Goal: Transaction & Acquisition: Purchase product/service

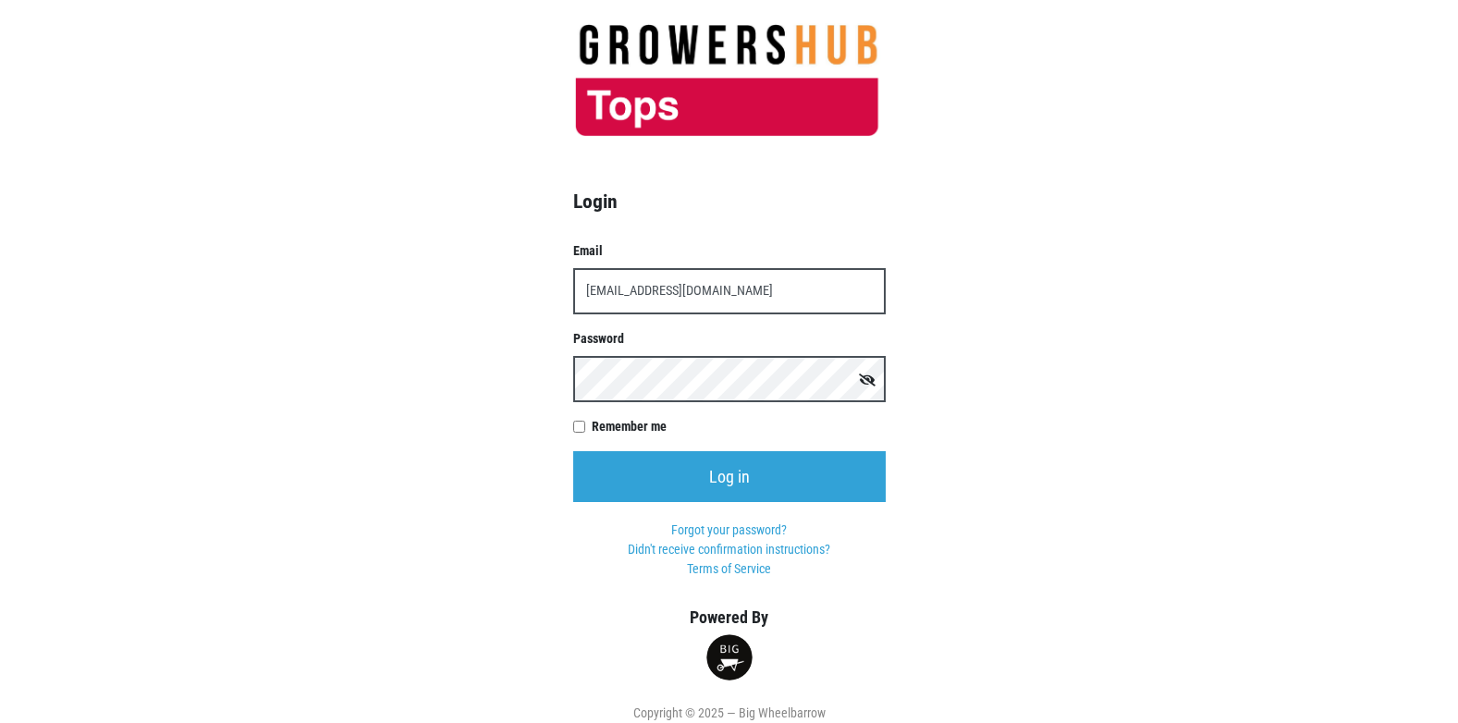
type input "[EMAIL_ADDRESS][DOMAIN_NAME]"
click at [573, 451] on input "Log in" at bounding box center [729, 476] width 313 height 51
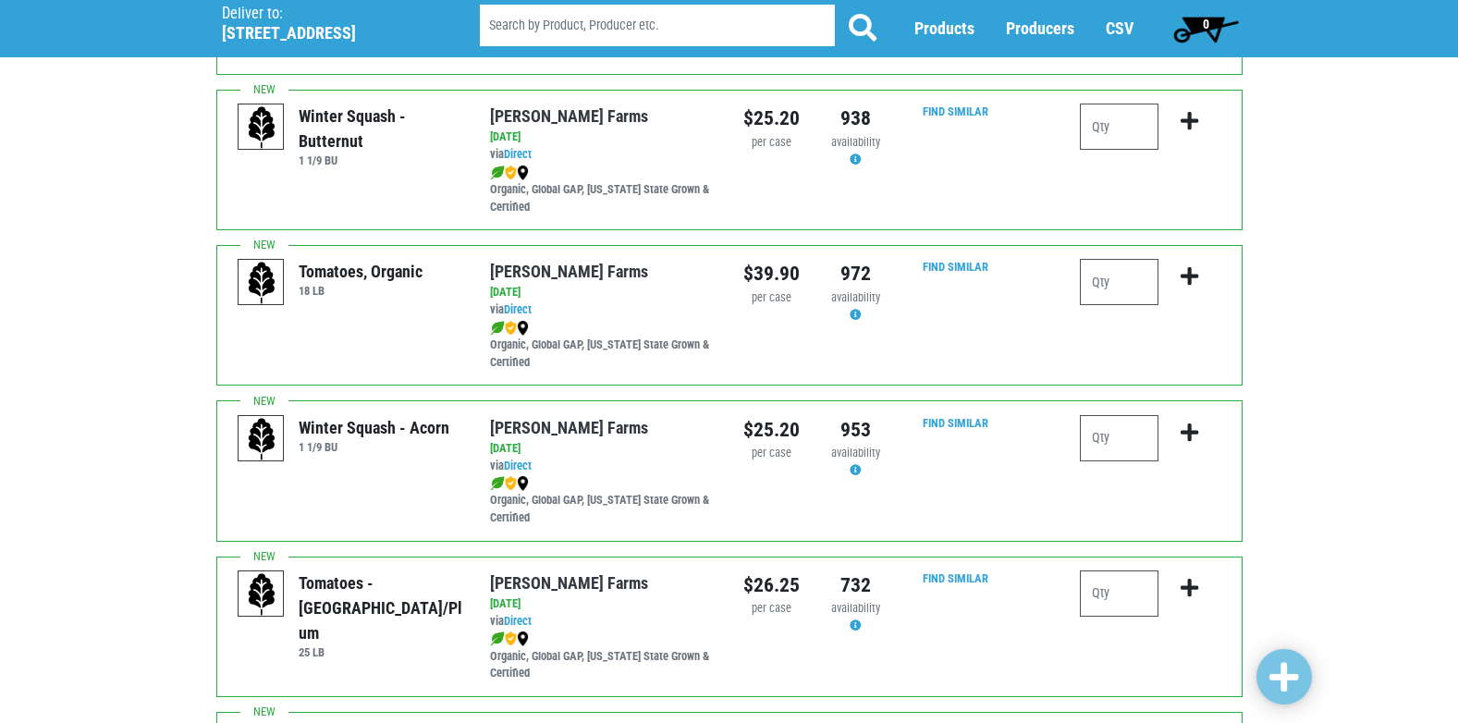
scroll to position [370, 0]
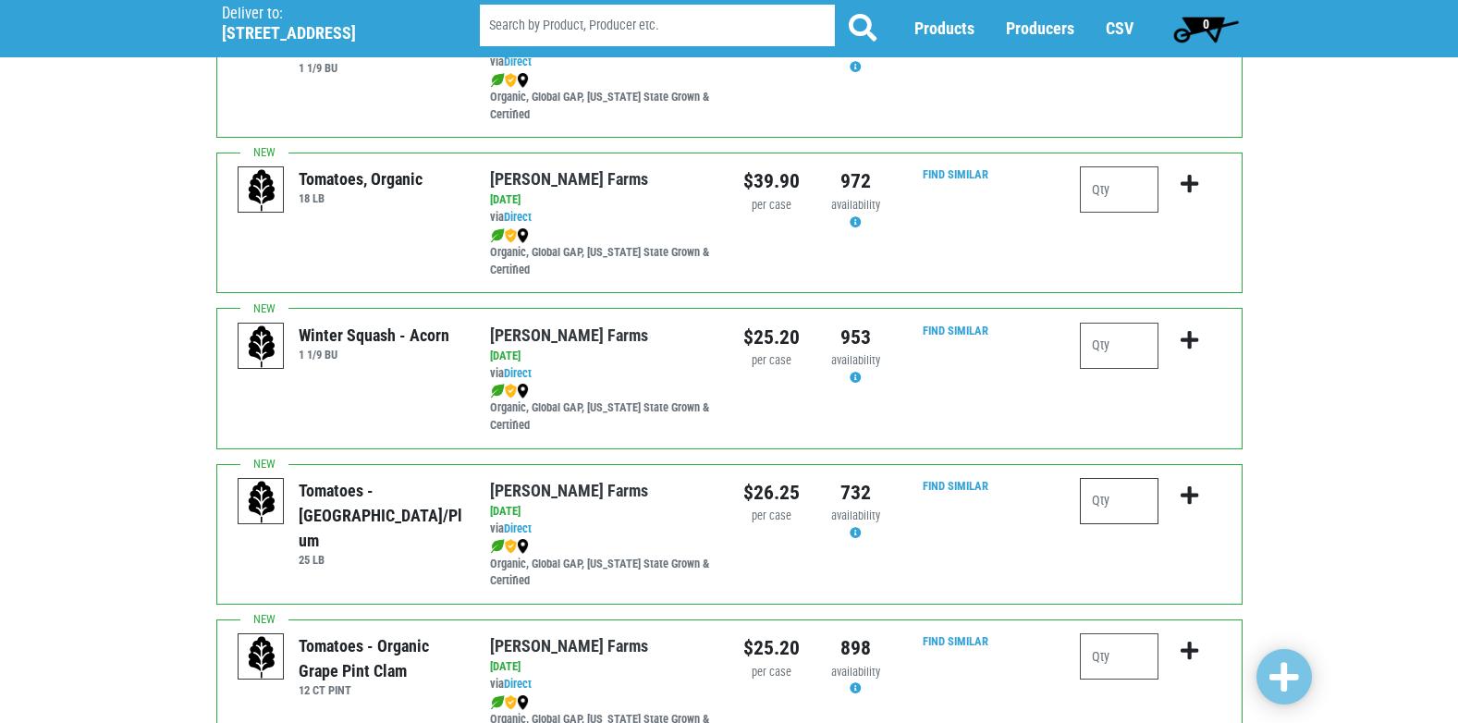
click at [1098, 507] on input "number" at bounding box center [1119, 501] width 79 height 46
type input "1"
click at [1188, 498] on icon "submit" at bounding box center [1190, 495] width 18 height 20
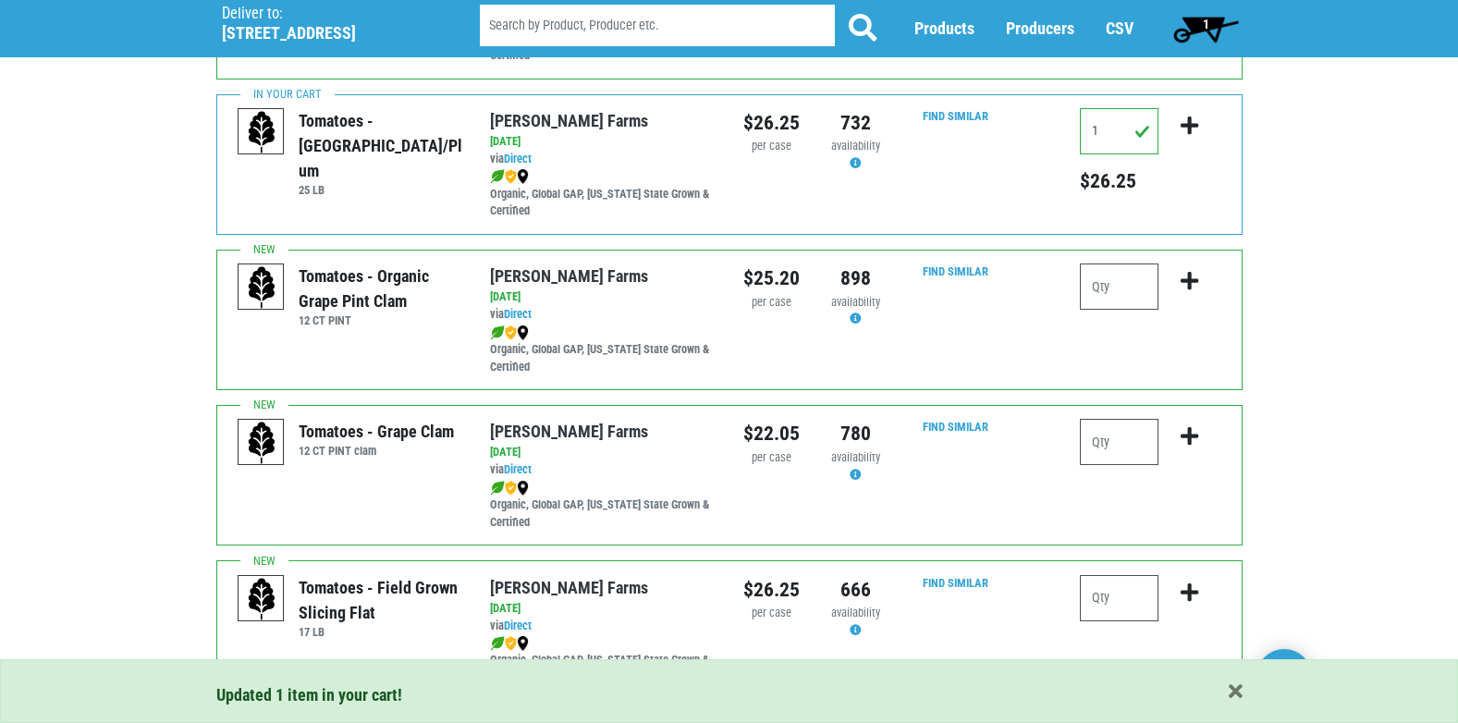
scroll to position [832, 0]
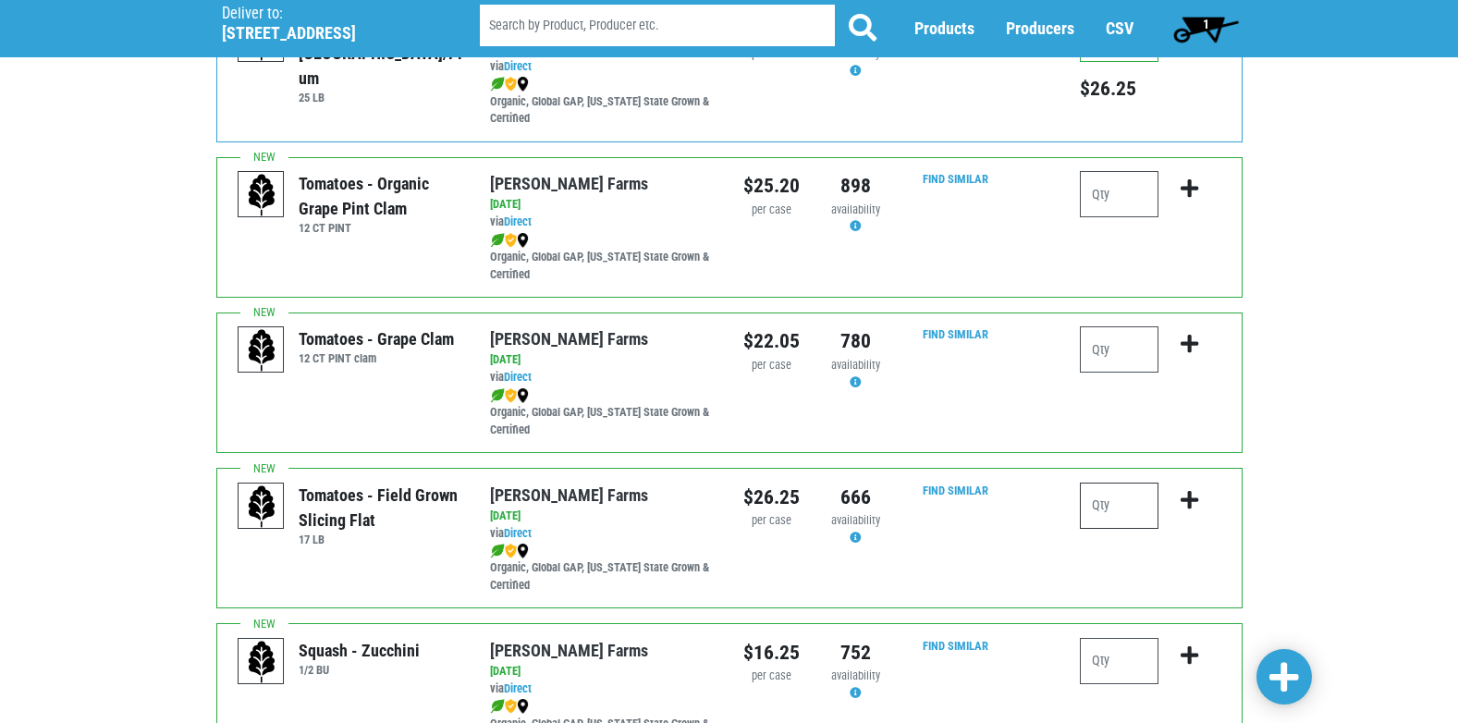
click at [1126, 502] on input "number" at bounding box center [1119, 506] width 79 height 46
type input "1"
click at [1190, 505] on icon "submit" at bounding box center [1190, 500] width 18 height 20
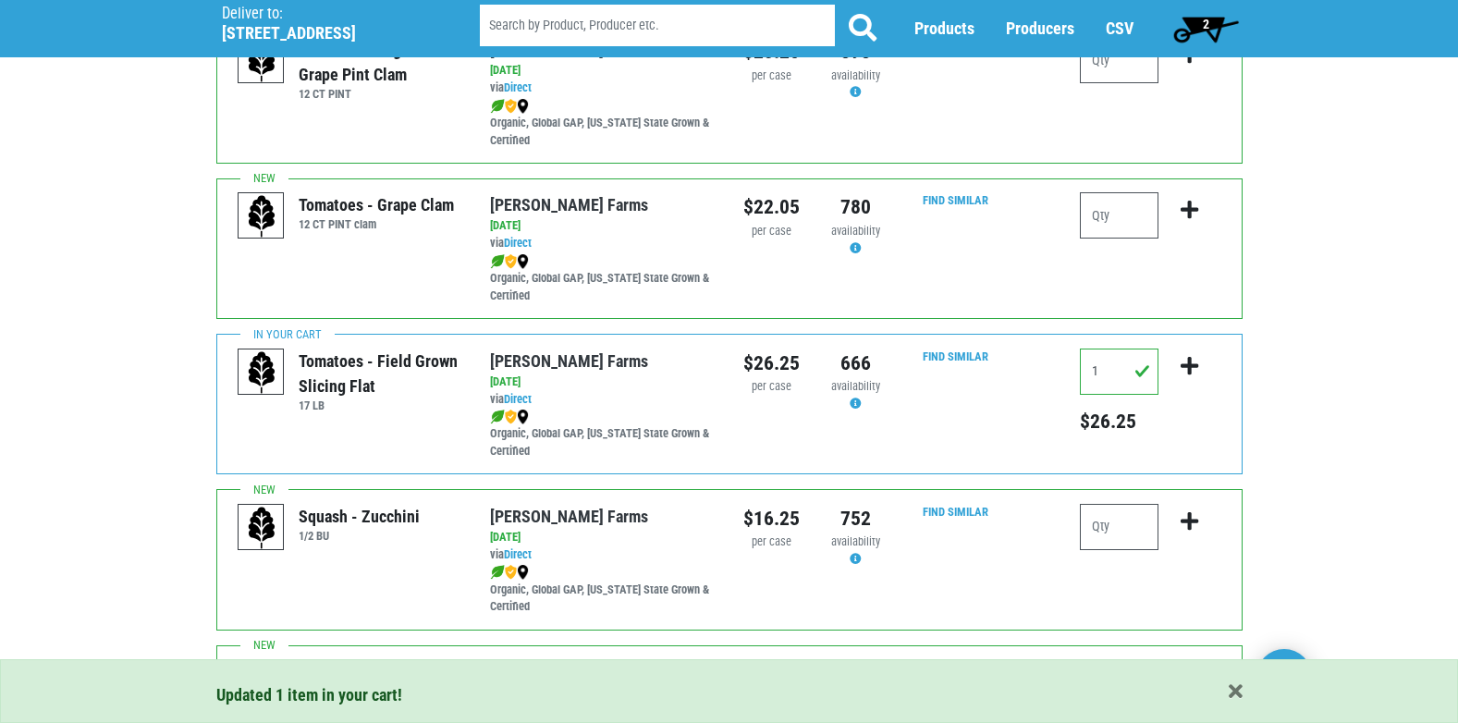
scroll to position [1017, 0]
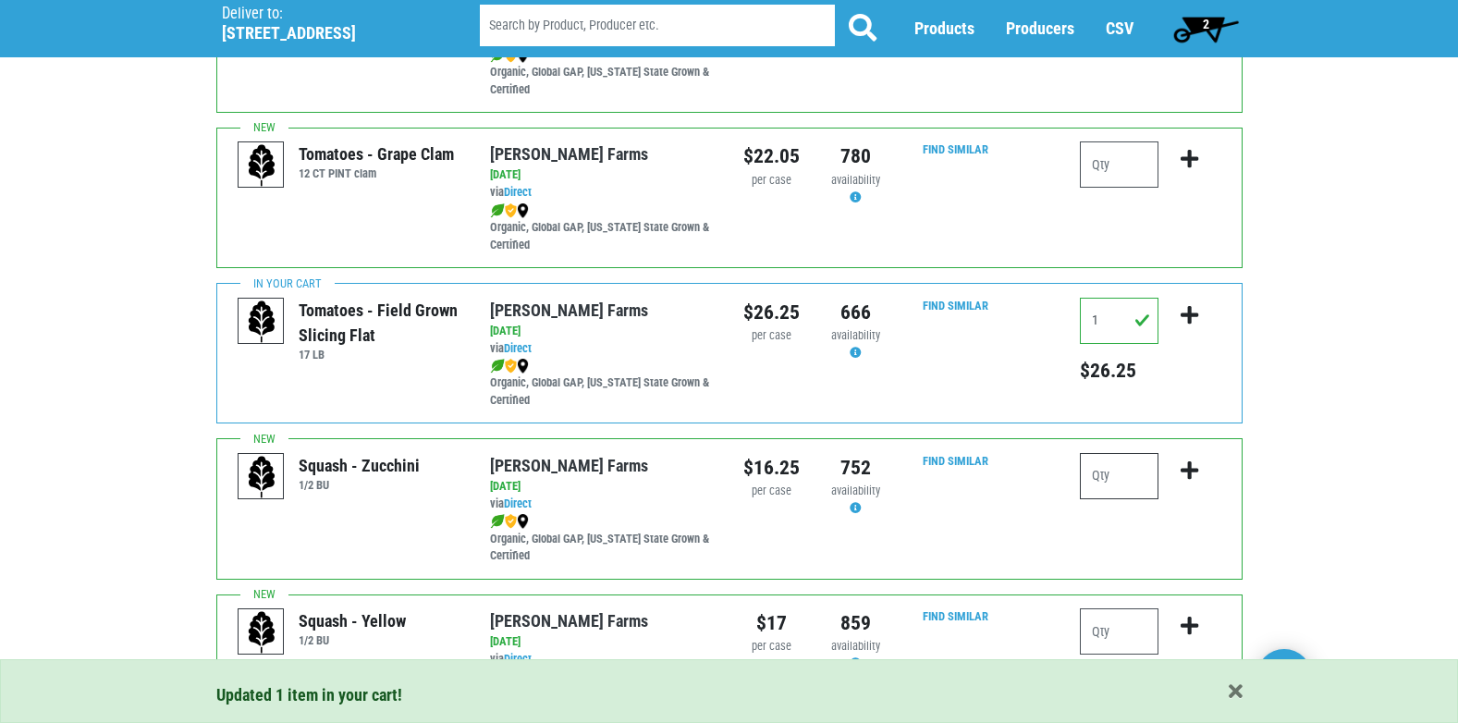
click at [1149, 474] on input "number" at bounding box center [1119, 476] width 79 height 46
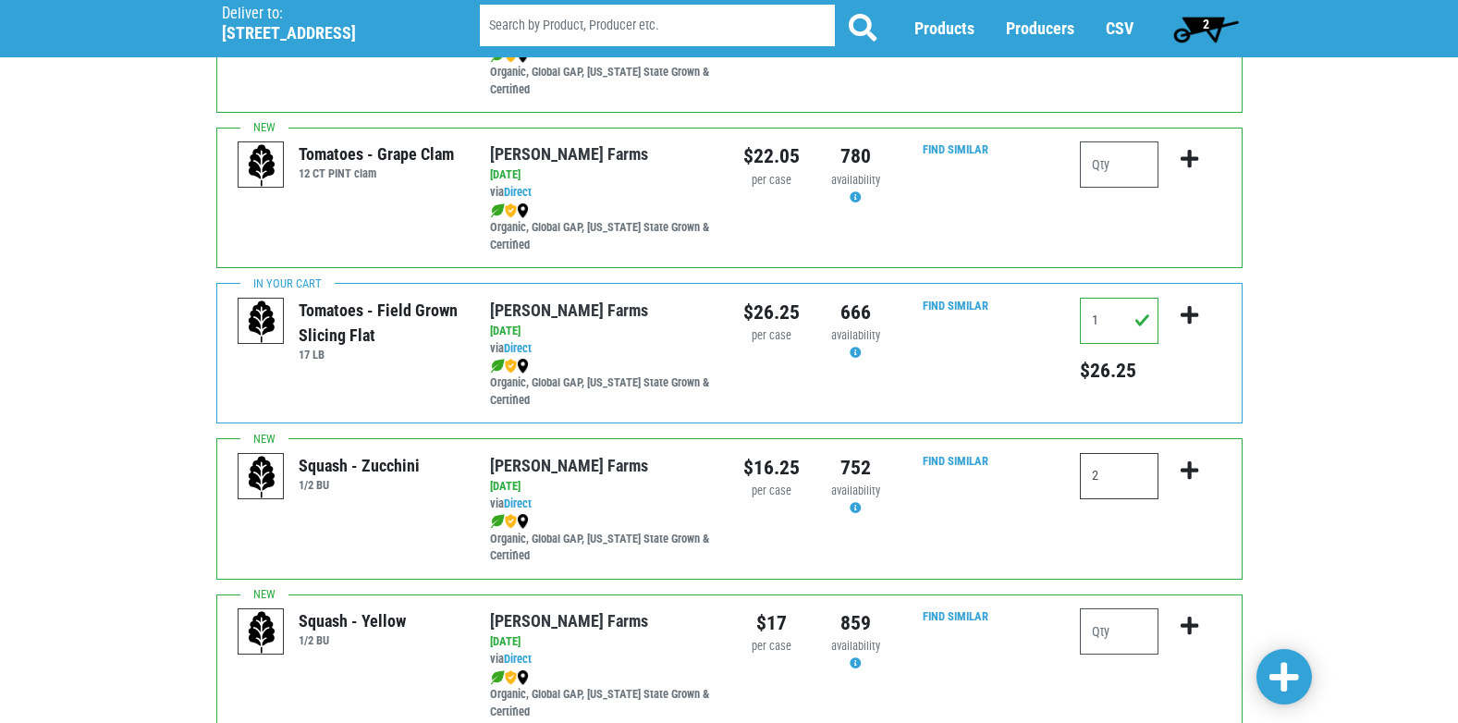
type input "2"
click at [1185, 472] on icon "submit" at bounding box center [1190, 470] width 18 height 20
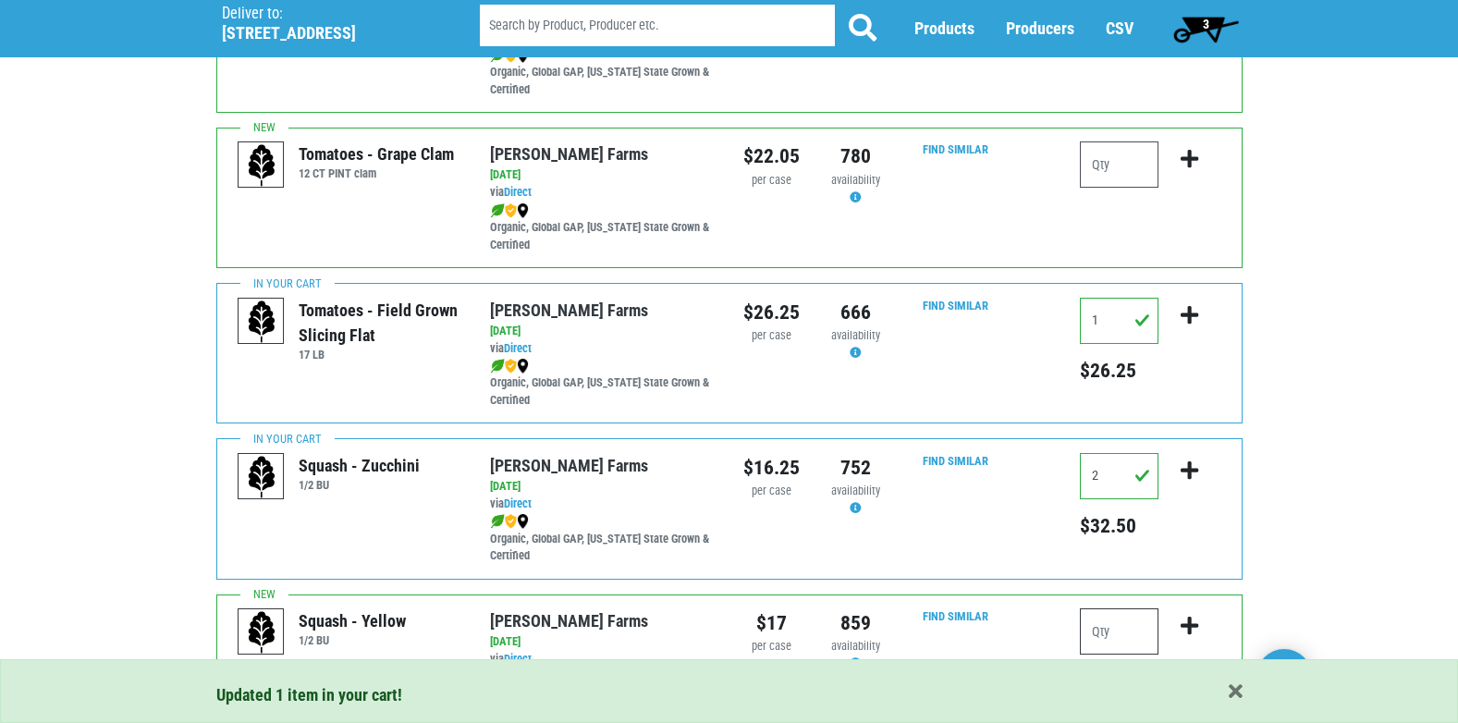
click at [1120, 635] on input "number" at bounding box center [1119, 631] width 79 height 46
type input "1"
click at [1185, 627] on icon "submit" at bounding box center [1190, 626] width 18 height 20
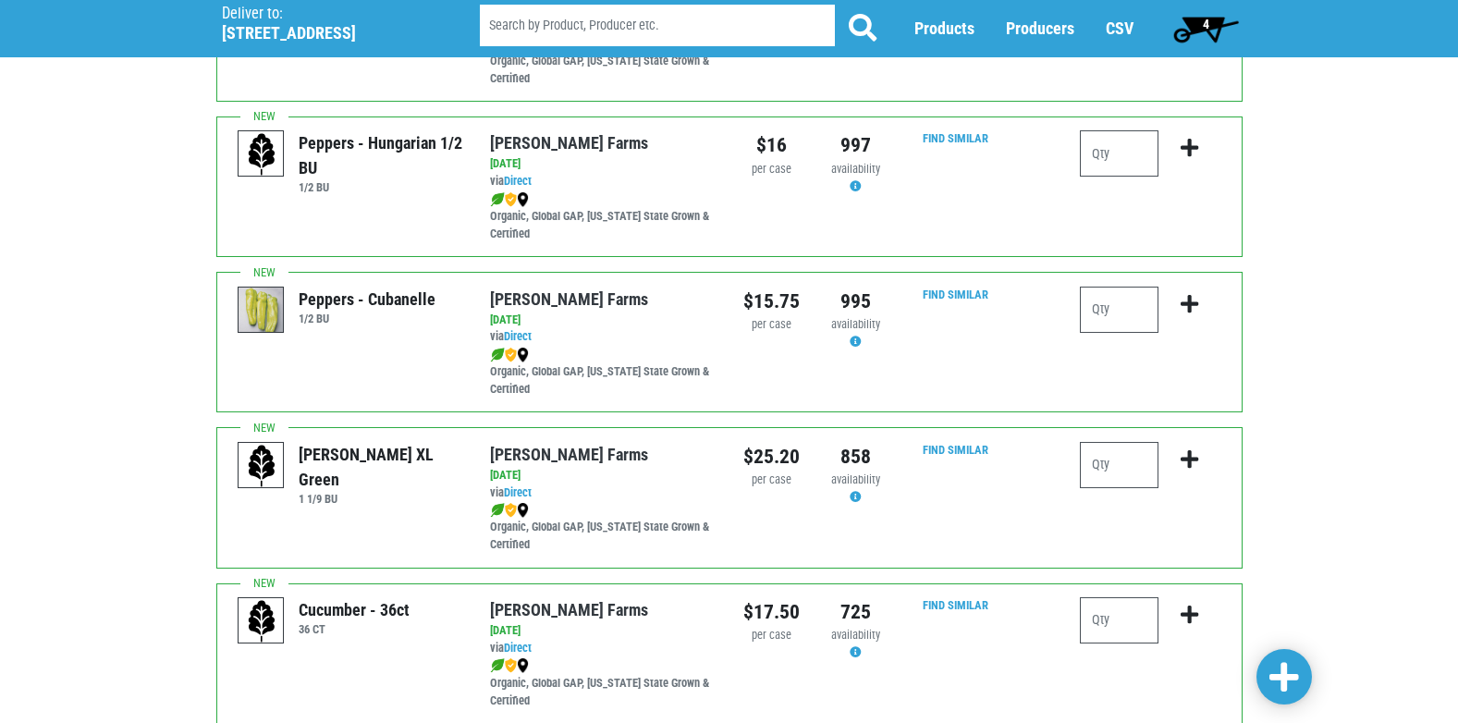
scroll to position [2312, 0]
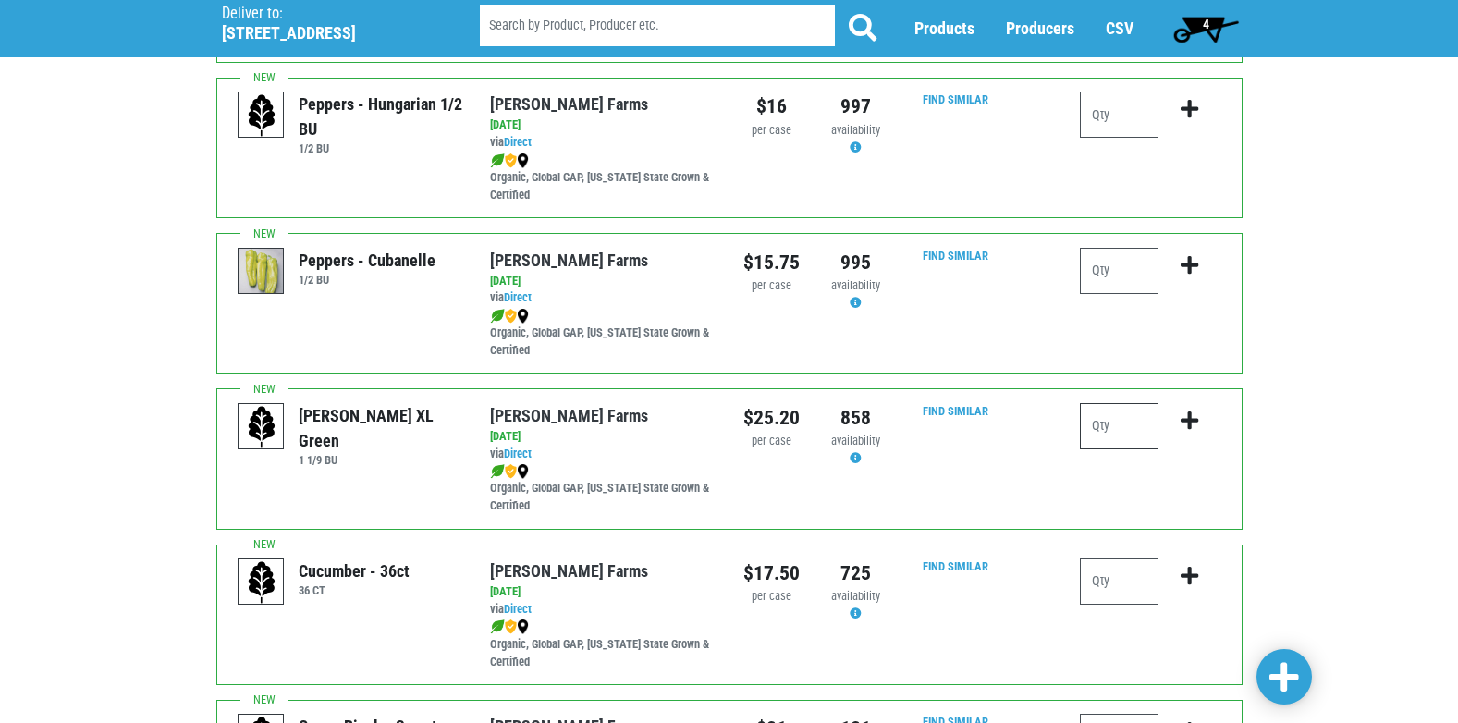
click at [1148, 437] on input "number" at bounding box center [1119, 426] width 79 height 46
type input "1"
click at [1188, 426] on icon "submit" at bounding box center [1190, 421] width 18 height 20
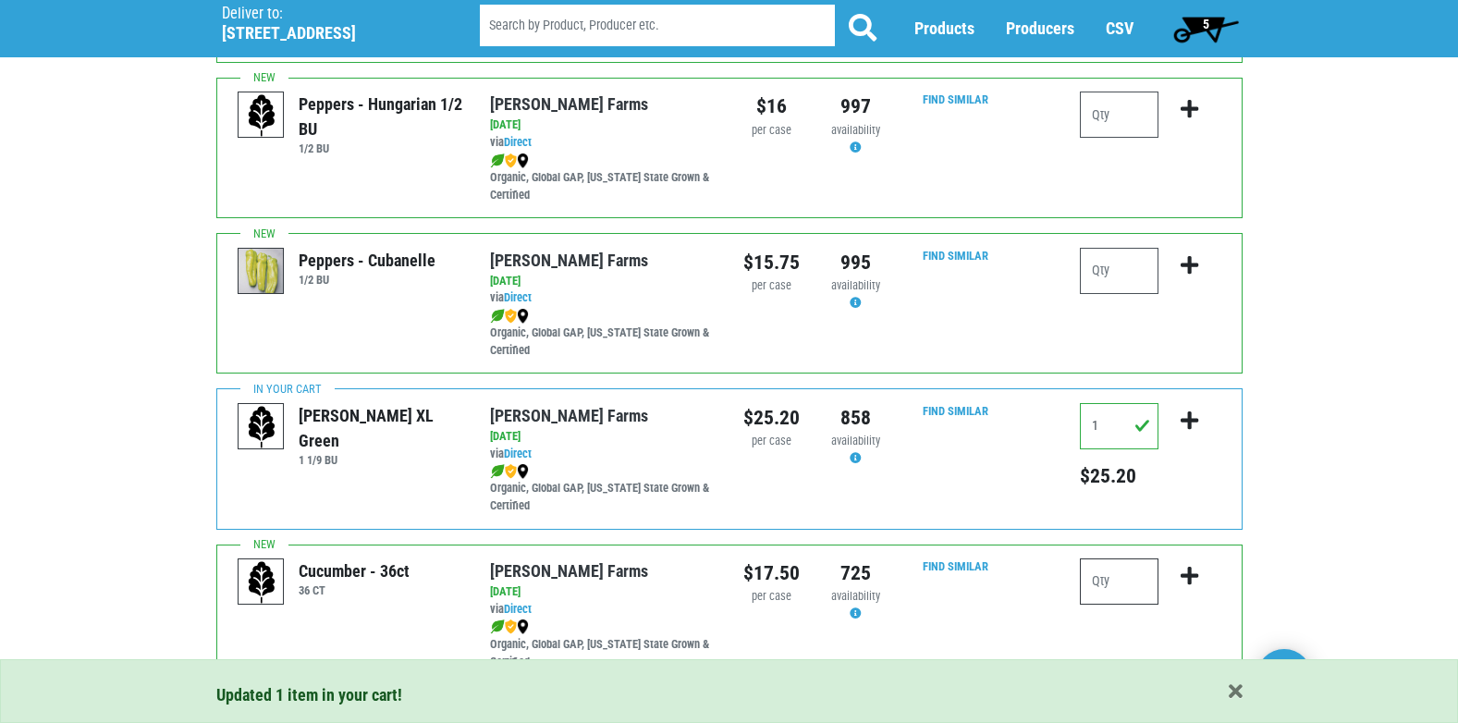
click at [1098, 577] on input "number" at bounding box center [1119, 581] width 79 height 46
type input "2"
click at [1188, 581] on icon "submit" at bounding box center [1190, 576] width 18 height 20
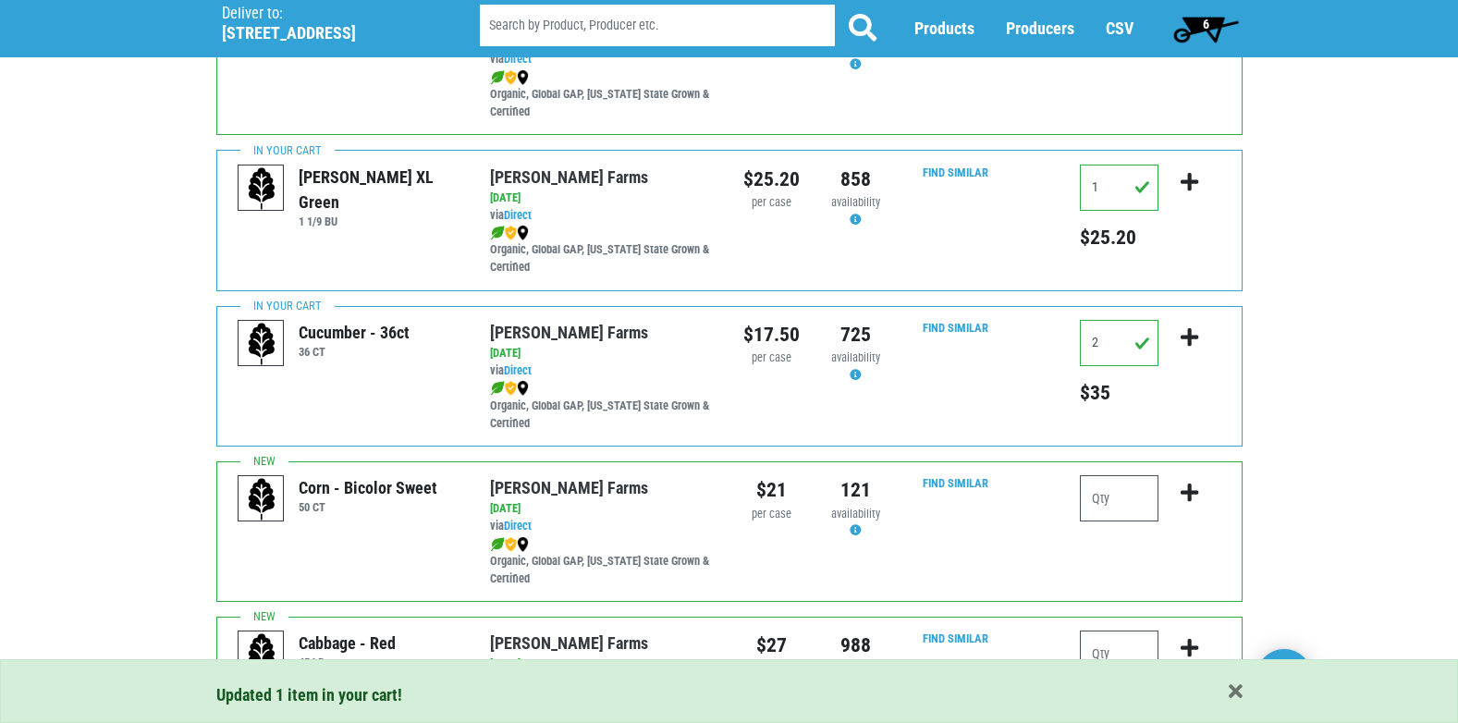
scroll to position [2589, 0]
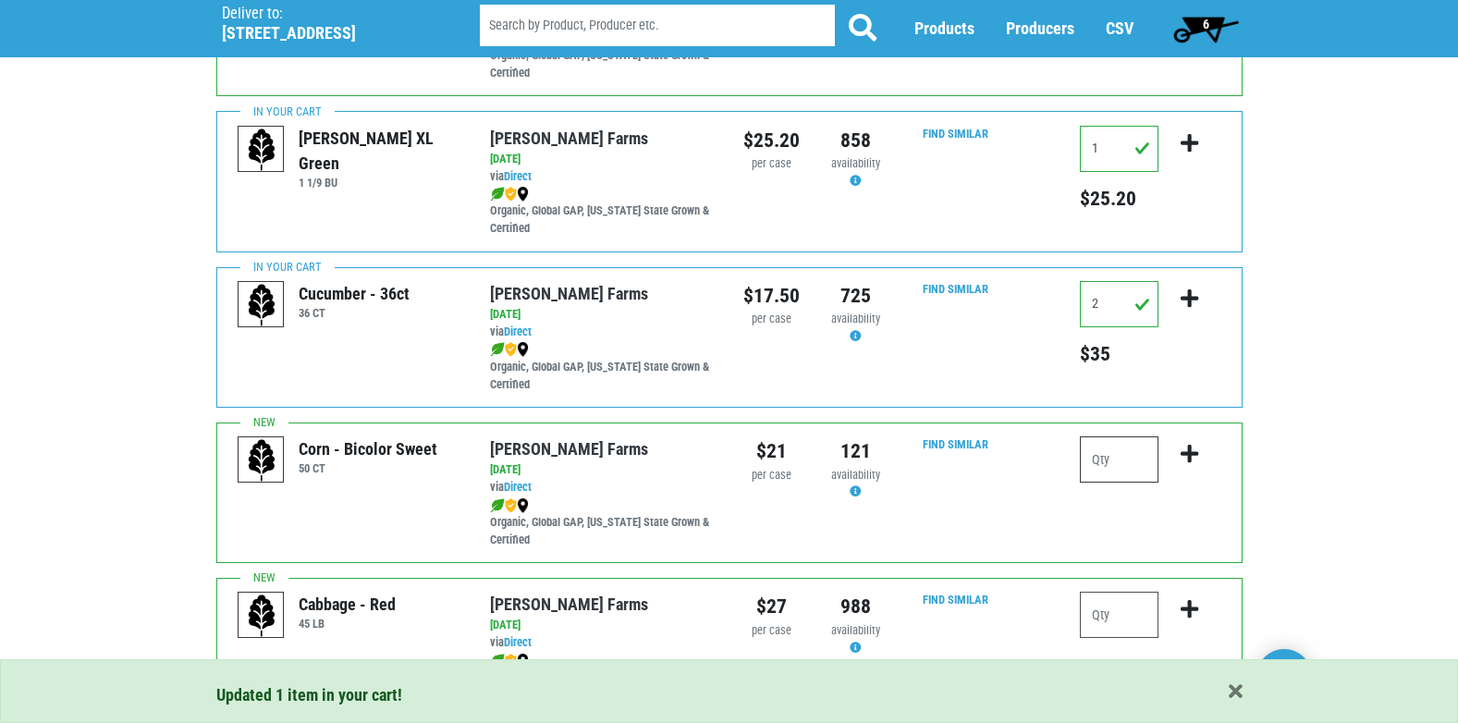
click at [1119, 462] on input "number" at bounding box center [1119, 459] width 79 height 46
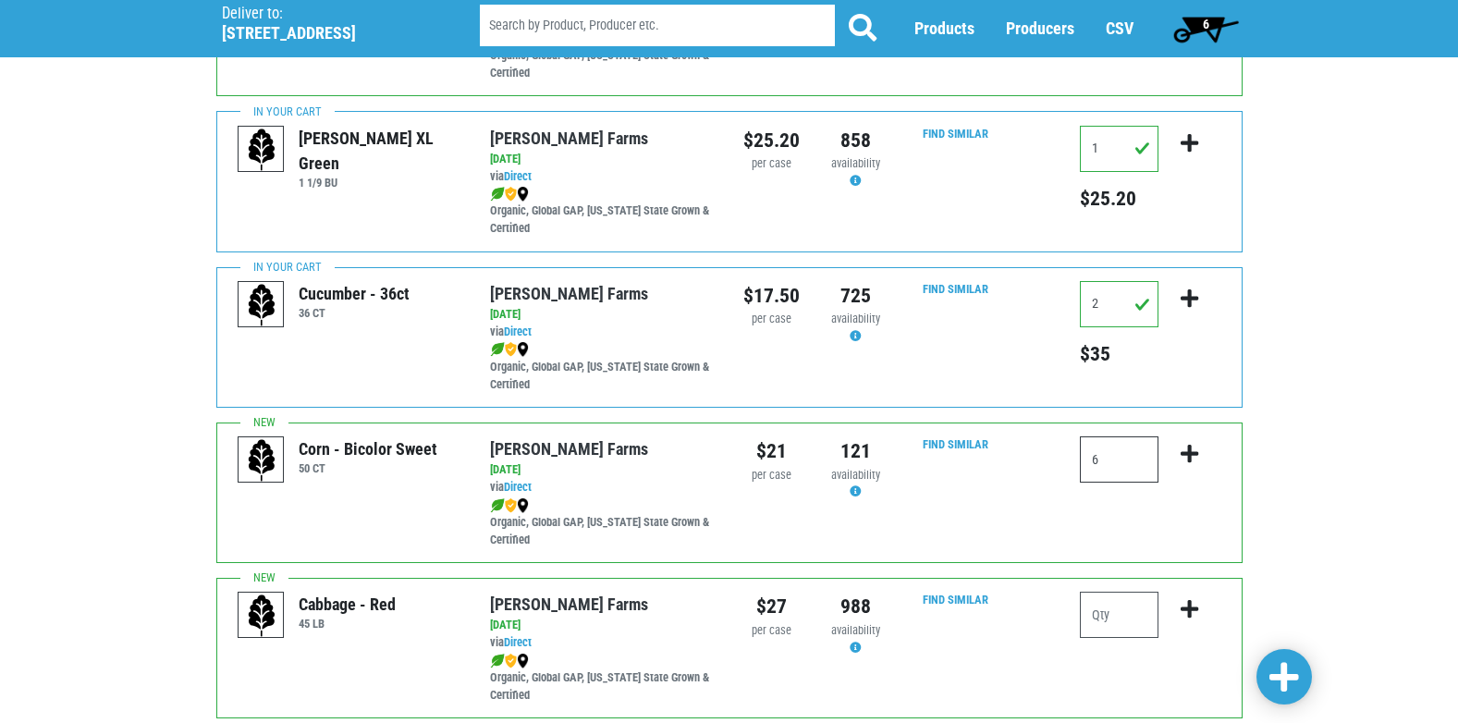
type input "6"
click at [1192, 460] on icon "submit" at bounding box center [1190, 454] width 18 height 20
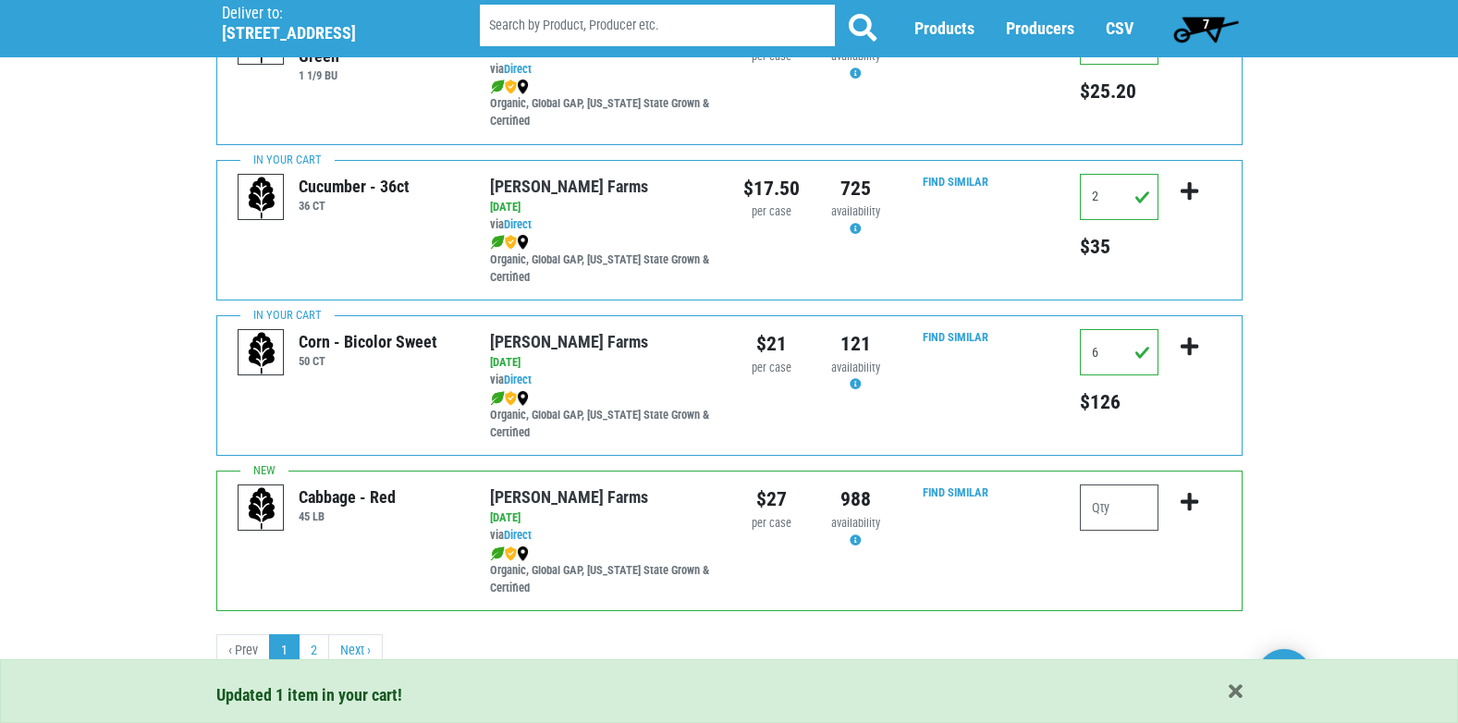
scroll to position [2702, 0]
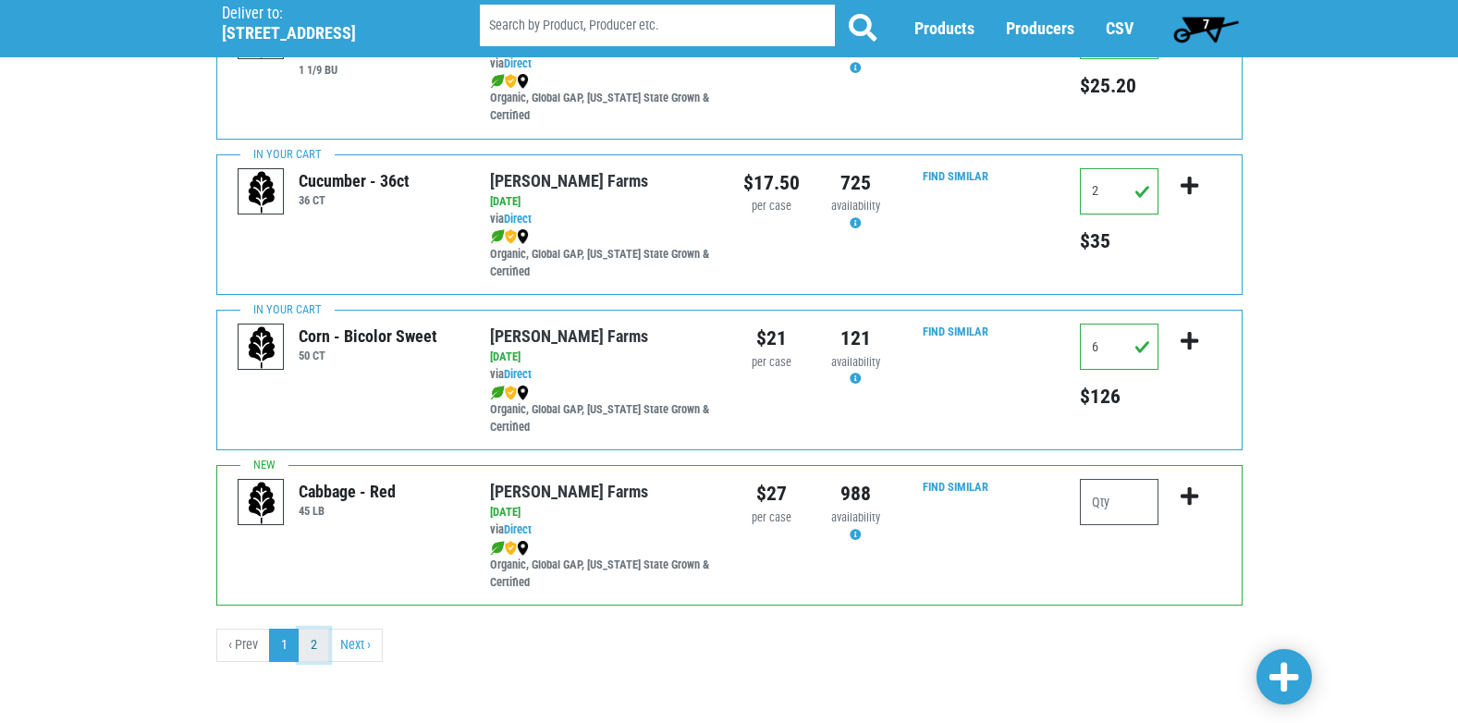
click at [319, 642] on link "2" at bounding box center [314, 645] width 31 height 33
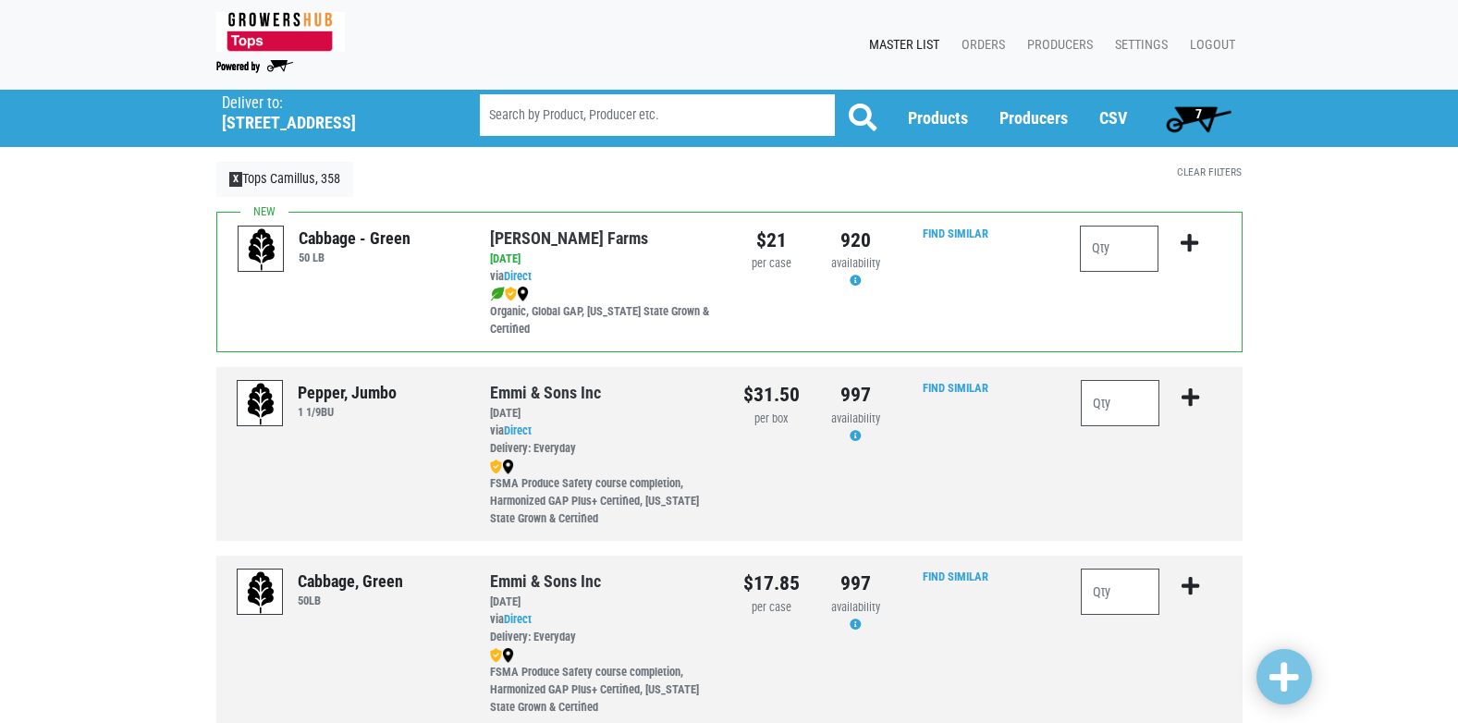
click at [1193, 116] on span "7" at bounding box center [1199, 118] width 82 height 37
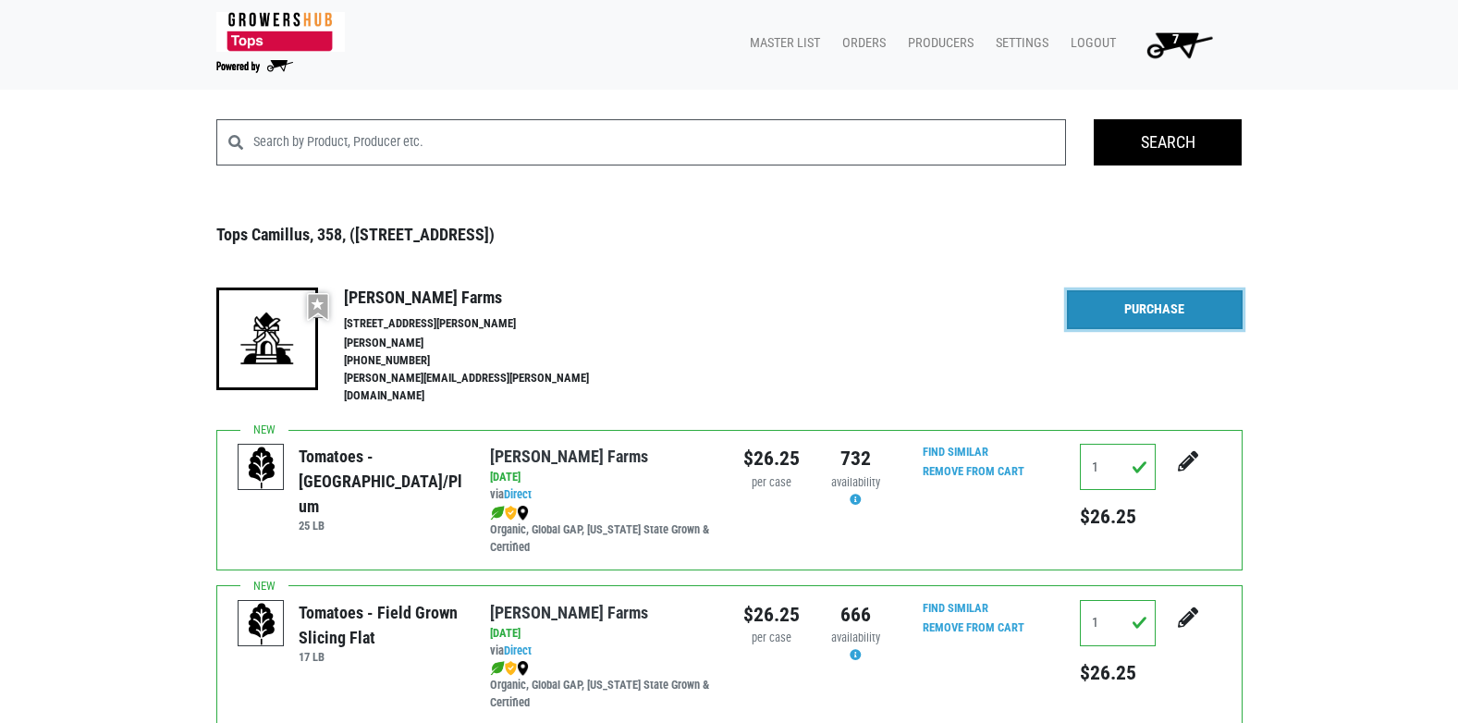
click at [1127, 298] on link "Purchase" at bounding box center [1155, 309] width 176 height 39
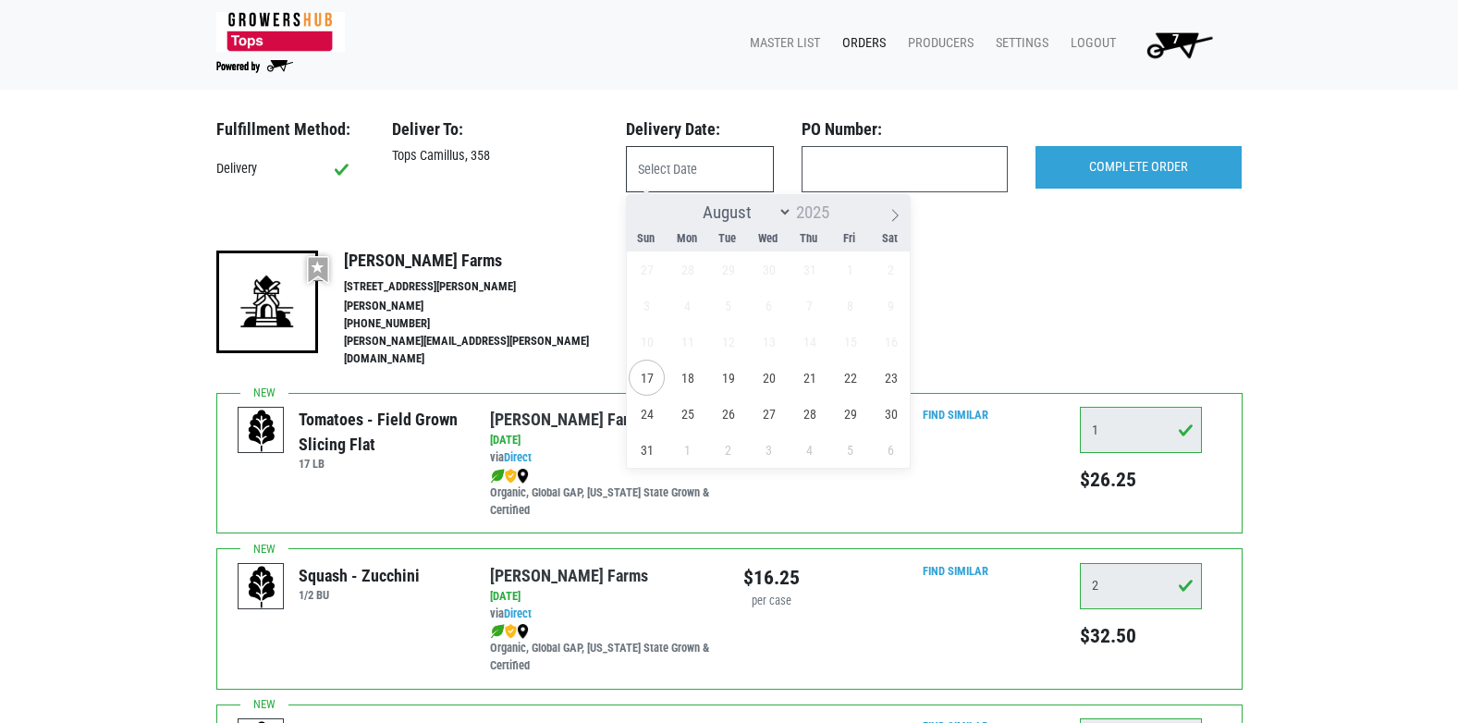
click at [644, 165] on input "text" at bounding box center [700, 169] width 148 height 46
click at [692, 374] on span "18" at bounding box center [687, 378] width 36 height 36
type input "2025-08-18"
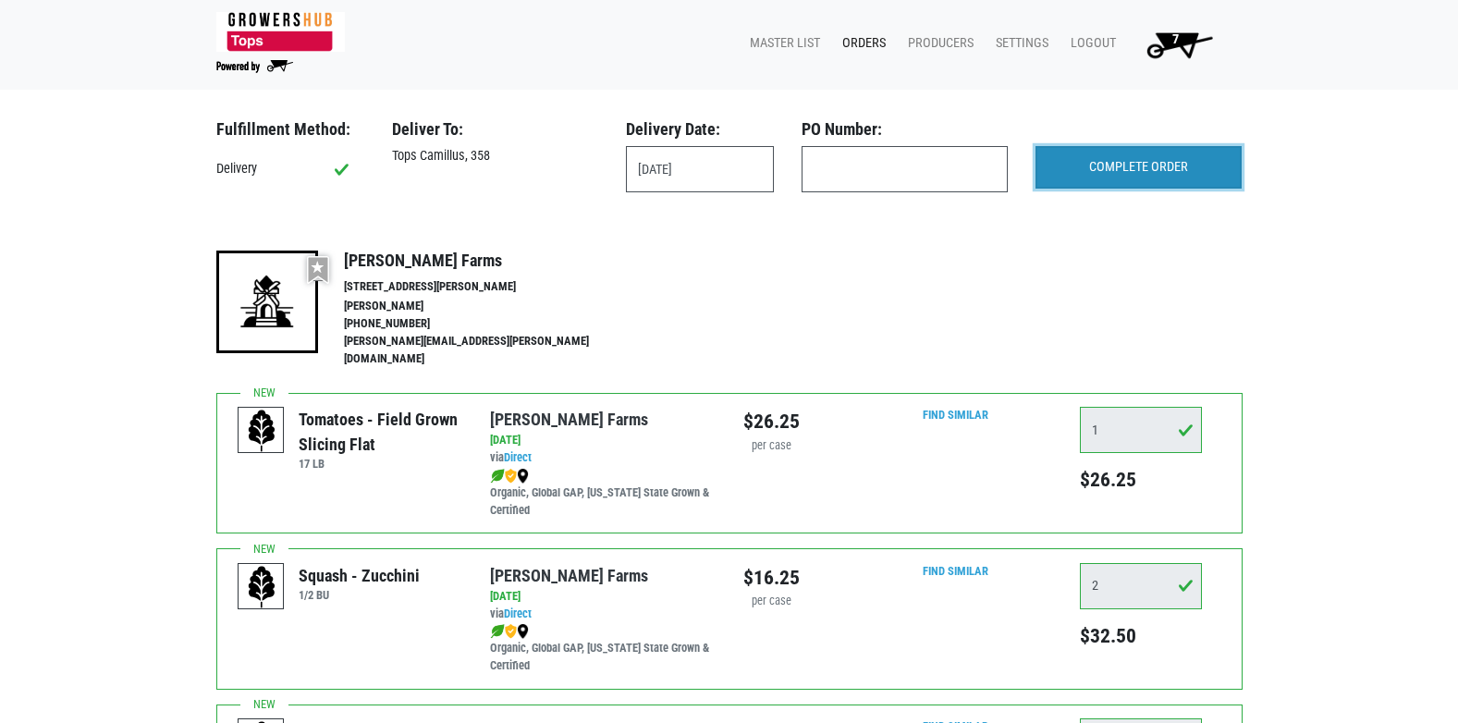
click at [1102, 178] on input "COMPLETE ORDER" at bounding box center [1139, 167] width 206 height 43
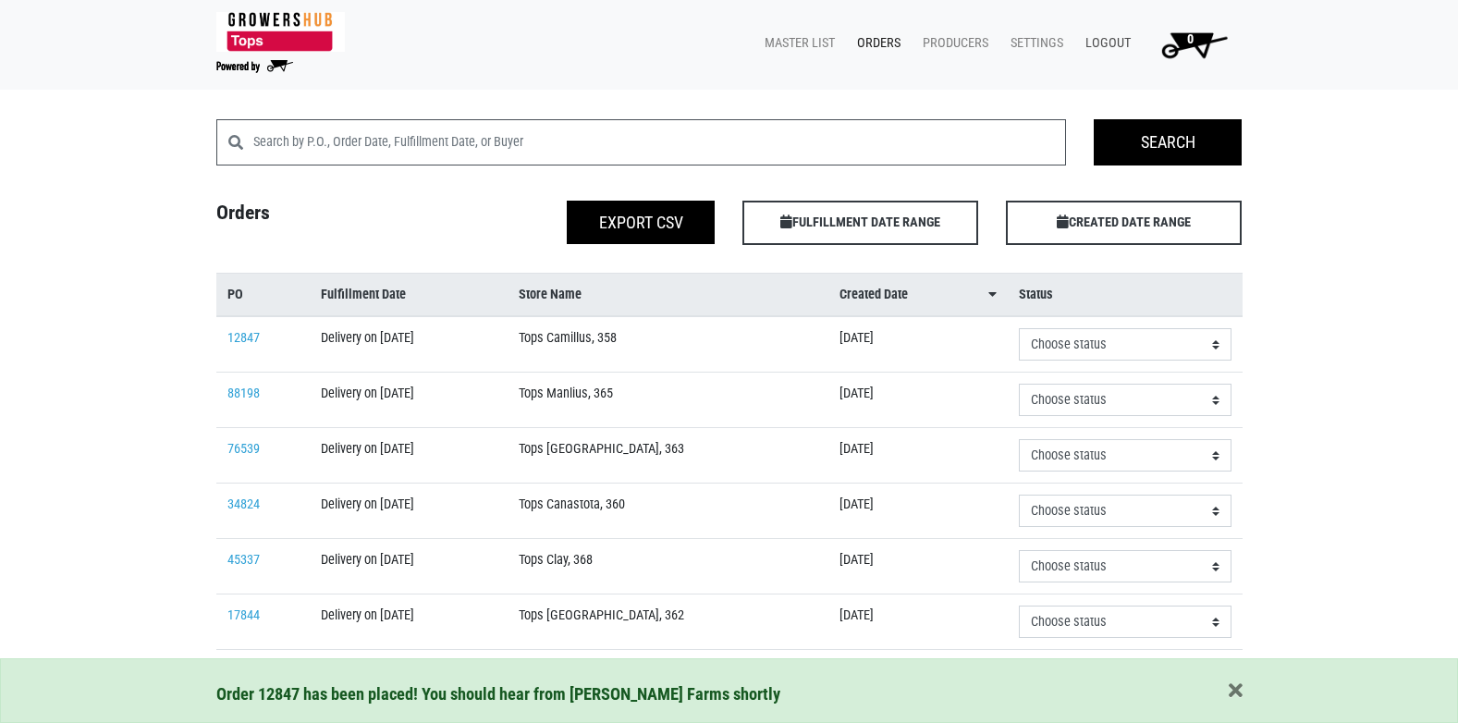
click at [1096, 48] on link "Logout" at bounding box center [1104, 43] width 67 height 35
